Goal: Information Seeking & Learning: Learn about a topic

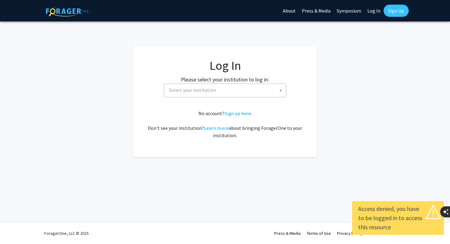
select select
click at [216, 89] on span "Select your institution" at bounding box center [225, 90] width 119 height 13
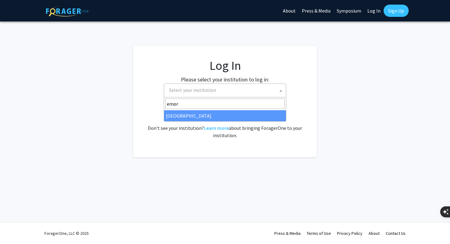
type input "emor"
select select "12"
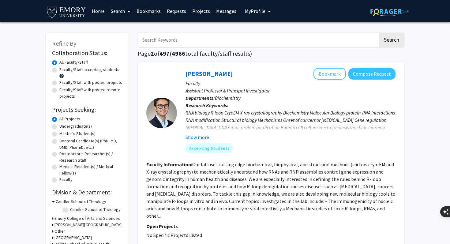
click at [59, 127] on label "Undergraduate(s)" at bounding box center [75, 126] width 32 height 6
click at [59, 127] on input "Undergraduate(s)" at bounding box center [61, 125] width 4 height 4
radio input "true"
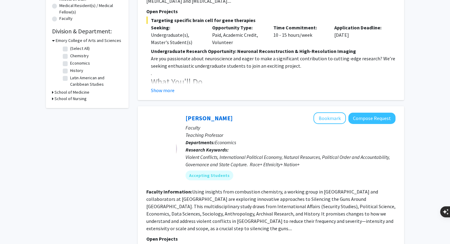
scroll to position [240, 0]
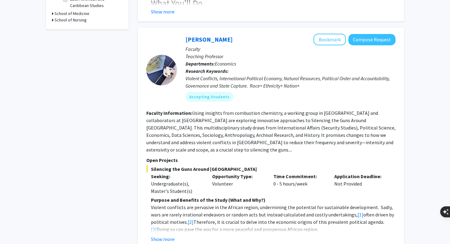
click at [162, 73] on div at bounding box center [161, 70] width 31 height 31
click at [164, 235] on button "Show more" at bounding box center [163, 238] width 24 height 7
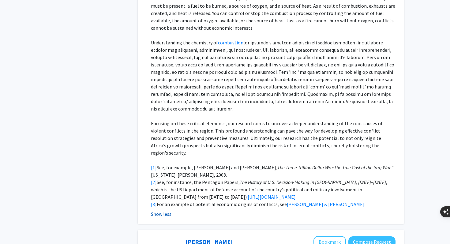
scroll to position [0, 0]
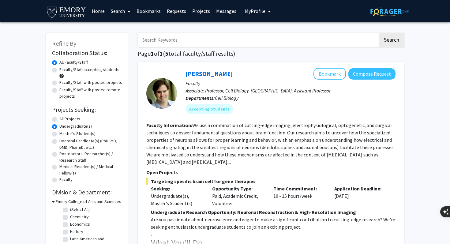
click at [59, 117] on label "All Projects" at bounding box center [69, 119] width 21 height 6
click at [59, 117] on input "All Projects" at bounding box center [61, 118] width 4 height 4
radio input "true"
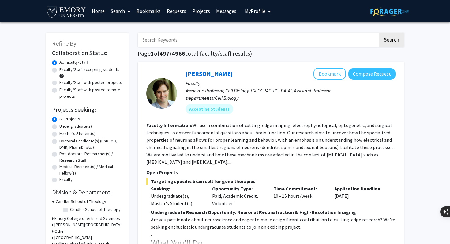
click at [57, 70] on div "Faculty/Staff accepting students" at bounding box center [87, 72] width 70 height 13
click at [59, 70] on label "Faculty/Staff accepting students" at bounding box center [89, 69] width 60 height 6
click at [59, 70] on input "Faculty/Staff accepting students" at bounding box center [61, 68] width 4 height 4
radio input "true"
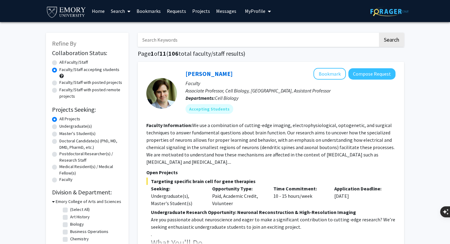
click at [228, 43] on input "Search Keywords" at bounding box center [258, 40] width 240 height 14
type input "rasheeta"
click at [379, 33] on button "Search" at bounding box center [391, 40] width 25 height 14
radio input "true"
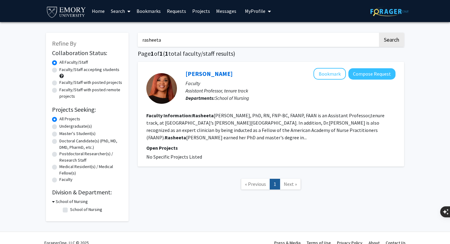
click at [289, 144] on p "Open Projects" at bounding box center [270, 147] width 249 height 7
click at [330, 69] on button "Bookmark" at bounding box center [329, 74] width 32 height 12
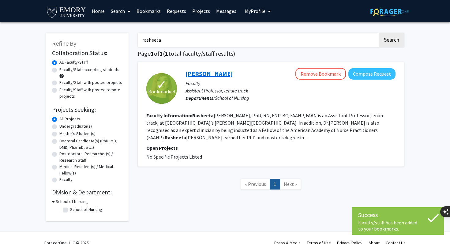
click at [222, 76] on link "[PERSON_NAME]" at bounding box center [208, 74] width 47 height 8
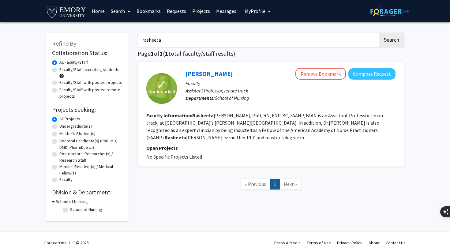
click at [172, 44] on input "rasheeta" at bounding box center [258, 40] width 240 height 14
click at [172, 43] on input "rasheeta" at bounding box center [258, 40] width 240 height 14
type input "women's health"
click at [379, 33] on button "Search" at bounding box center [391, 40] width 25 height 14
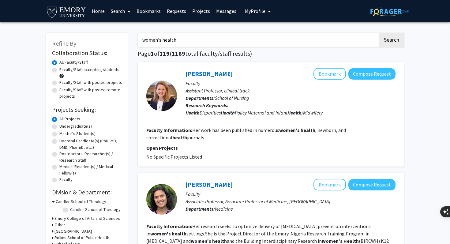
click at [59, 69] on label "Faculty/Staff accepting students" at bounding box center [89, 69] width 60 height 6
click at [59, 69] on input "Faculty/Staff accepting students" at bounding box center [61, 68] width 4 height 4
radio input "true"
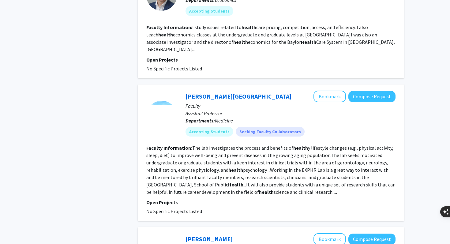
scroll to position [326, 0]
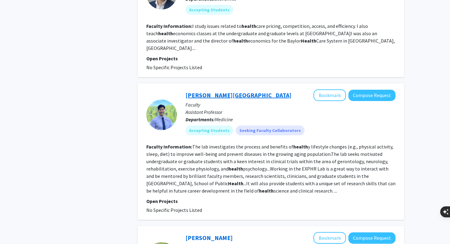
click at [220, 91] on link "[PERSON_NAME][GEOGRAPHIC_DATA]" at bounding box center [238, 95] width 106 height 8
